Goal: Information Seeking & Learning: Learn about a topic

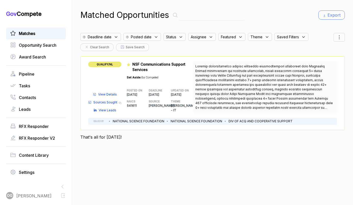
click at [102, 94] on span "View Details" at bounding box center [107, 94] width 19 height 5
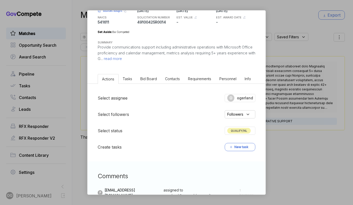
scroll to position [80, 0]
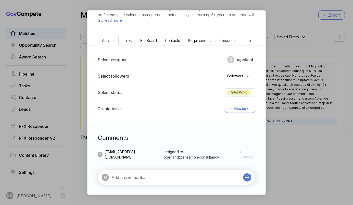
click at [146, 174] on div "O" at bounding box center [171, 177] width 139 height 7
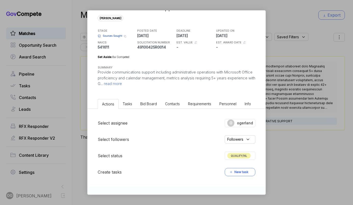
scroll to position [16, 0]
click at [122, 83] on span "read more" at bounding box center [112, 84] width 19 height 5
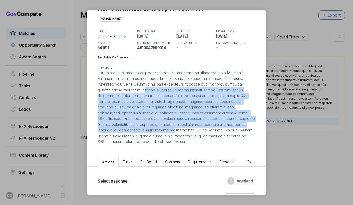
drag, startPoint x: 152, startPoint y: 88, endPoint x: 160, endPoint y: 132, distance: 44.6
click at [160, 132] on div at bounding box center [177, 107] width 158 height 75
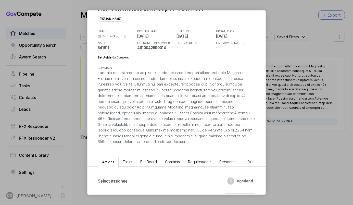
click at [180, 131] on div at bounding box center [177, 107] width 158 height 75
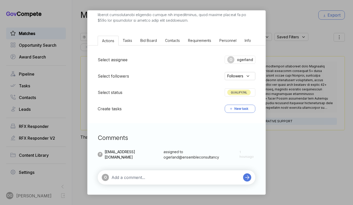
click at [132, 174] on textarea at bounding box center [176, 177] width 129 height 6
type textarea "this looks great def a GO from my POV"
click at [246, 176] on icon at bounding box center [247, 177] width 7 height 7
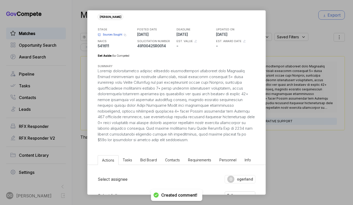
scroll to position [5, 0]
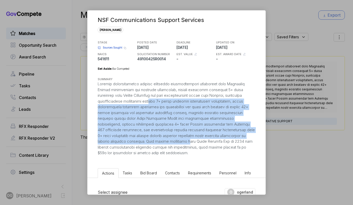
drag, startPoint x: 160, startPoint y: 105, endPoint x: 179, endPoint y: 139, distance: 39.4
click at [179, 139] on div at bounding box center [177, 118] width 158 height 75
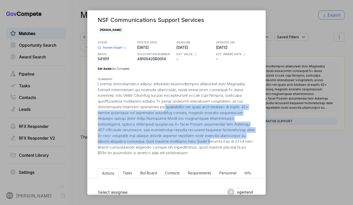
drag, startPoint x: 197, startPoint y: 139, endPoint x: 158, endPoint y: 108, distance: 50.5
click at [158, 108] on div at bounding box center [177, 118] width 158 height 75
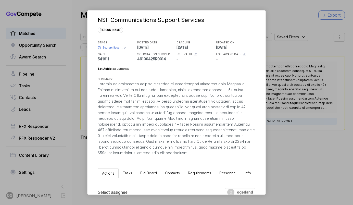
drag, startPoint x: 148, startPoint y: 106, endPoint x: 179, endPoint y: 146, distance: 50.3
click at [179, 146] on div at bounding box center [177, 118] width 158 height 75
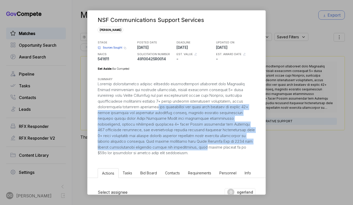
drag, startPoint x: 186, startPoint y: 146, endPoint x: 151, endPoint y: 109, distance: 50.2
click at [151, 109] on div at bounding box center [177, 118] width 158 height 75
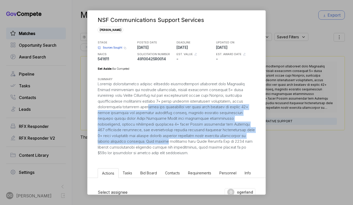
drag, startPoint x: 144, startPoint y: 107, endPoint x: 153, endPoint y: 142, distance: 35.8
click at [153, 142] on div at bounding box center [177, 118] width 158 height 75
drag, startPoint x: 172, startPoint y: 142, endPoint x: 153, endPoint y: 109, distance: 38.1
click at [153, 109] on div at bounding box center [177, 118] width 158 height 75
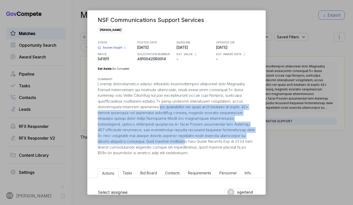
click at [153, 109] on div at bounding box center [177, 118] width 158 height 75
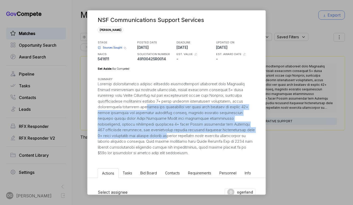
drag, startPoint x: 143, startPoint y: 108, endPoint x: 158, endPoint y: 137, distance: 32.4
click at [158, 138] on div at bounding box center [177, 118] width 158 height 75
click at [158, 137] on div at bounding box center [177, 118] width 158 height 75
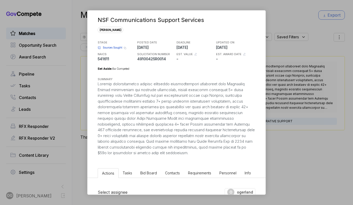
scroll to position [0, 0]
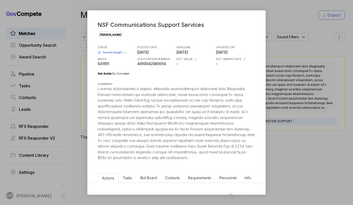
click at [306, 64] on div "NSF Communications Support Services sam STAGE Sources Sought Copy link POSTED D…" at bounding box center [176, 102] width 353 height 205
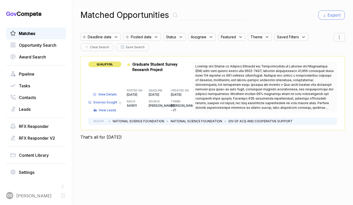
click at [107, 93] on span "View Details" at bounding box center [107, 94] width 19 height 5
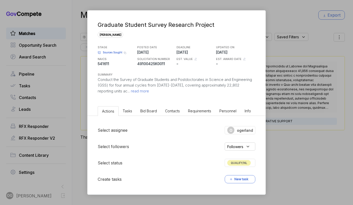
click at [149, 91] on span "read more" at bounding box center [139, 91] width 19 height 5
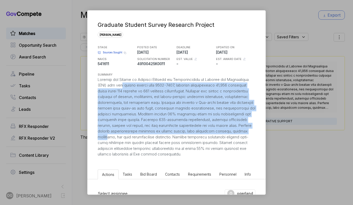
drag, startPoint x: 141, startPoint y: 87, endPoint x: 166, endPoint y: 133, distance: 52.2
click at [168, 135] on div at bounding box center [177, 117] width 158 height 80
click at [166, 133] on div at bounding box center [177, 117] width 158 height 80
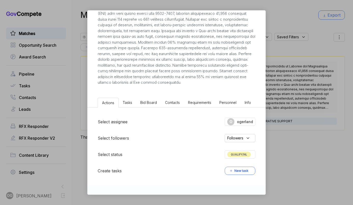
scroll to position [134, 0]
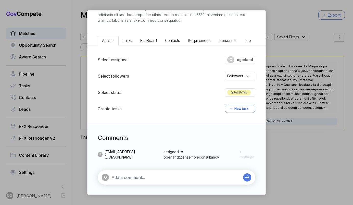
click at [132, 175] on textarea at bounding box center [176, 177] width 129 height 6
type textarea "PASS not enough strong quals to be competitive for this opty"
click at [249, 179] on icon at bounding box center [247, 177] width 7 height 7
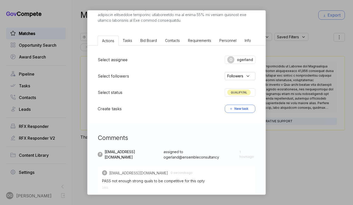
scroll to position [0, 0]
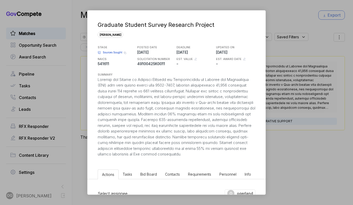
click at [295, 65] on div "Graduate Student Survey Research Project [PERSON_NAME] STAGE Sources Sought Cop…" at bounding box center [176, 102] width 353 height 205
